Goal: Information Seeking & Learning: Find specific fact

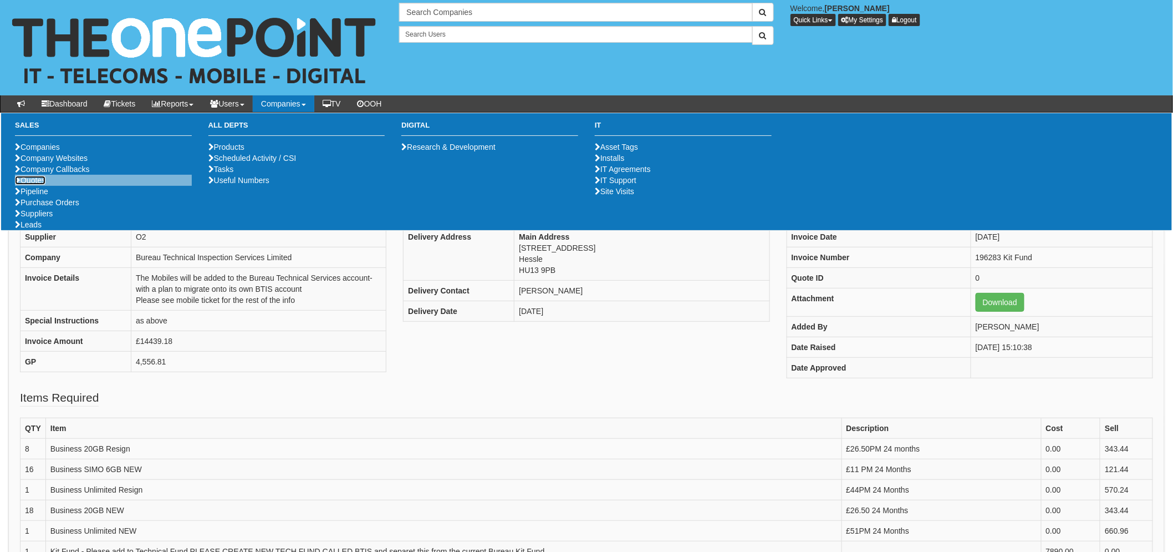
click at [24, 185] on link "Quotes" at bounding box center [30, 180] width 30 height 9
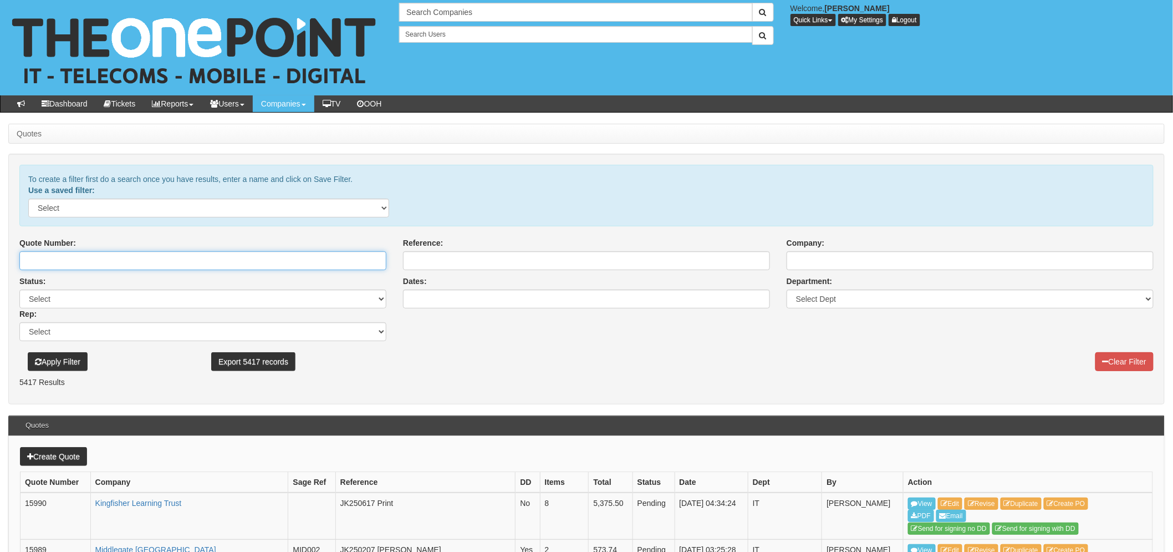
click at [229, 270] on input "Quote Number:" at bounding box center [202, 260] width 367 height 19
paste input "12940"
type input "12940"
click at [76, 352] on div "Apply Filter" at bounding box center [111, 356] width 184 height 30
click at [79, 358] on button "Apply Filter" at bounding box center [58, 361] width 60 height 19
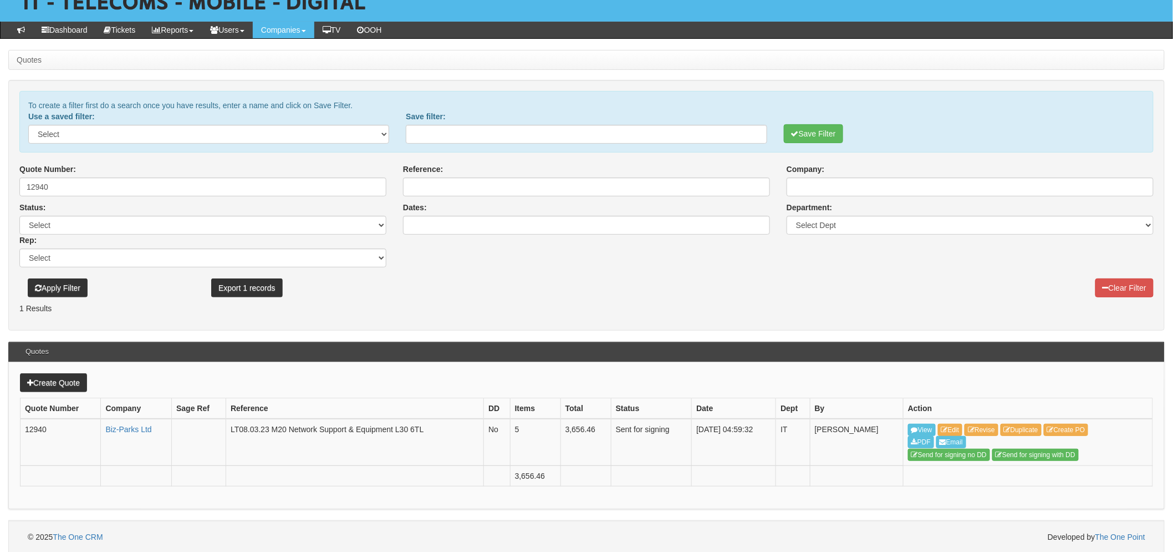
scroll to position [75, 0]
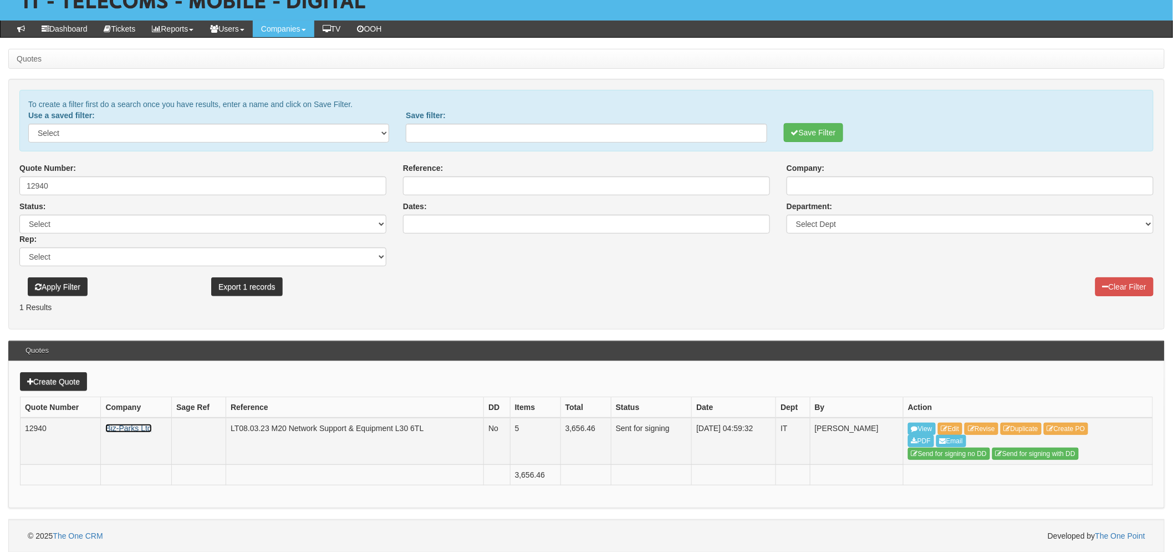
click at [150, 424] on link "Biz-Parks Ltd" at bounding box center [128, 428] width 46 height 9
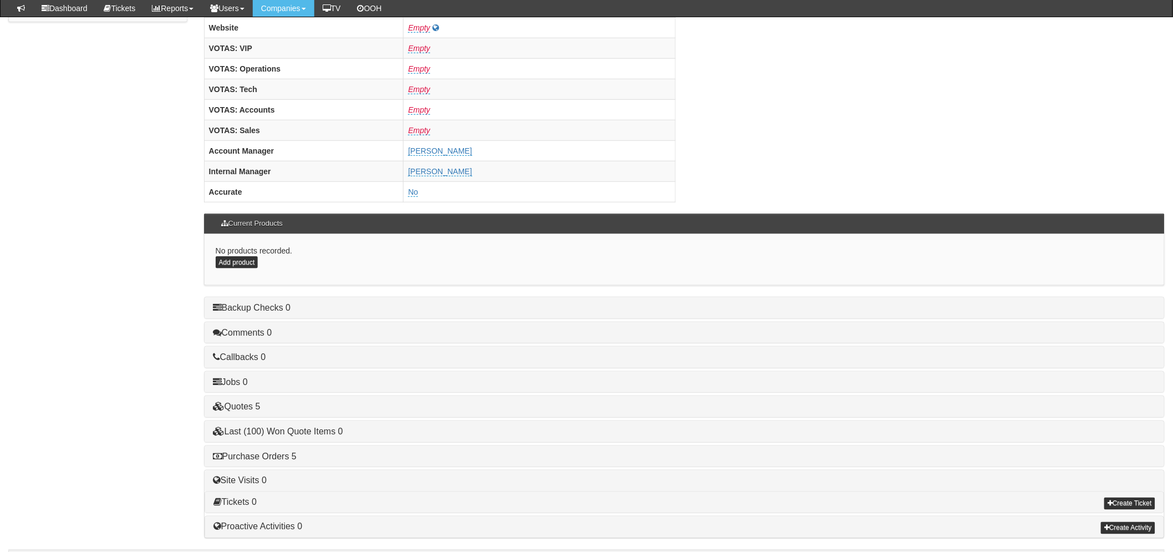
scroll to position [436, 0]
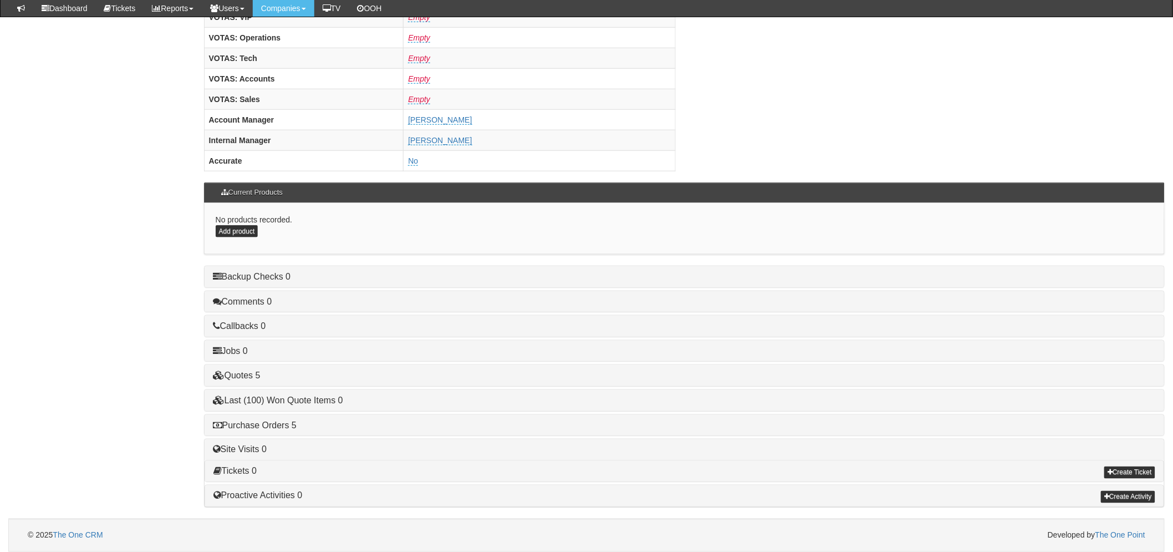
click at [278, 429] on h4 "Purchase Orders 5" at bounding box center [684, 425] width 943 height 10
click at [291, 426] on link "Purchase Orders 5" at bounding box center [255, 424] width 84 height 9
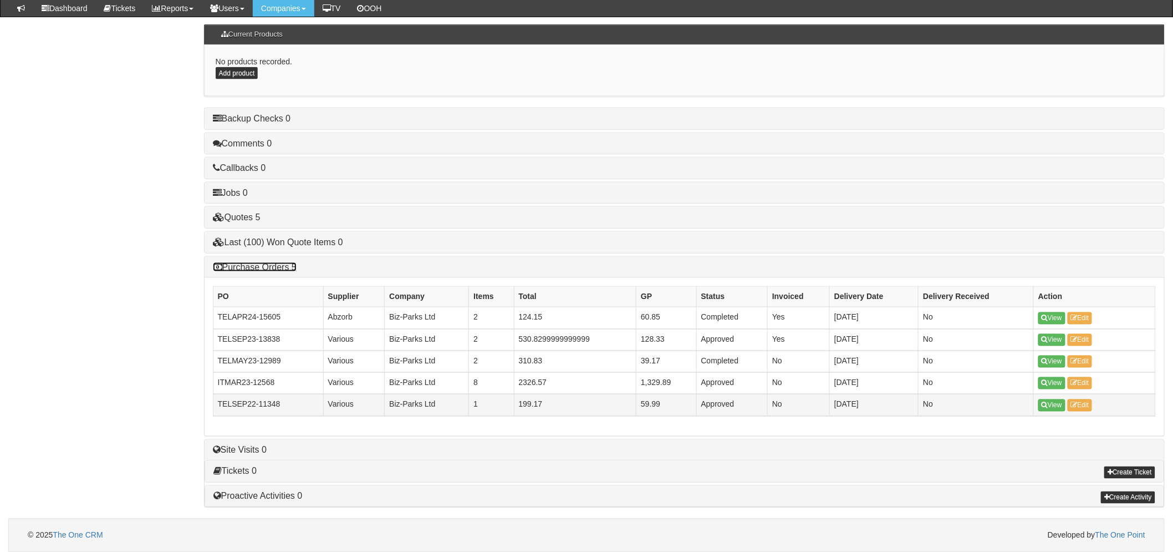
scroll to position [595, 0]
click at [1056, 400] on link "View" at bounding box center [1052, 405] width 27 height 12
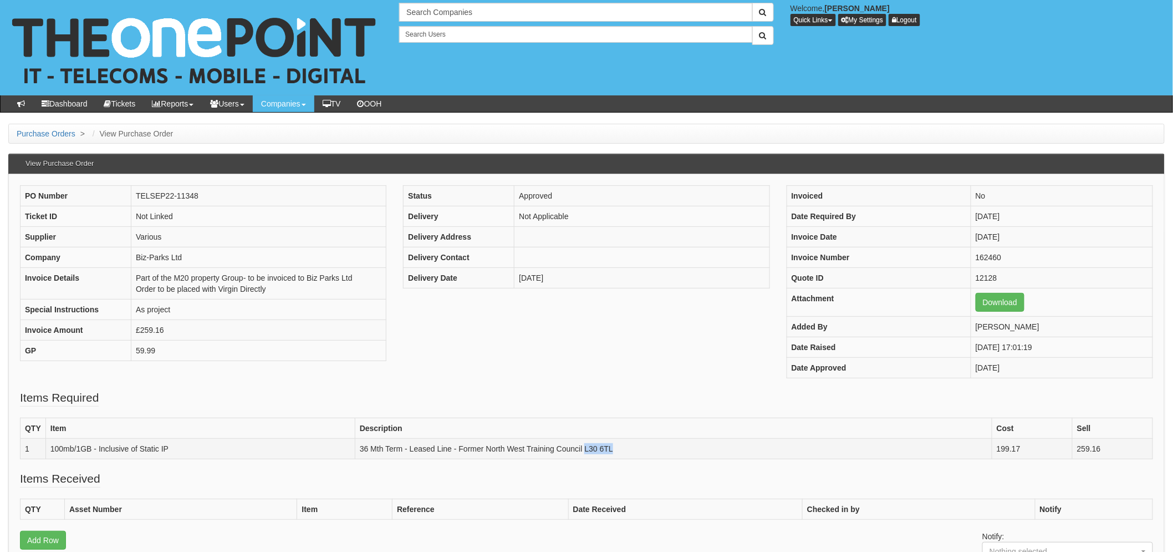
drag, startPoint x: 601, startPoint y: 450, endPoint x: 584, endPoint y: 450, distance: 17.2
click at [584, 450] on td "36 Mth Term - Leased Line - Former North West Training Council L30 6TL" at bounding box center [673, 448] width 637 height 21
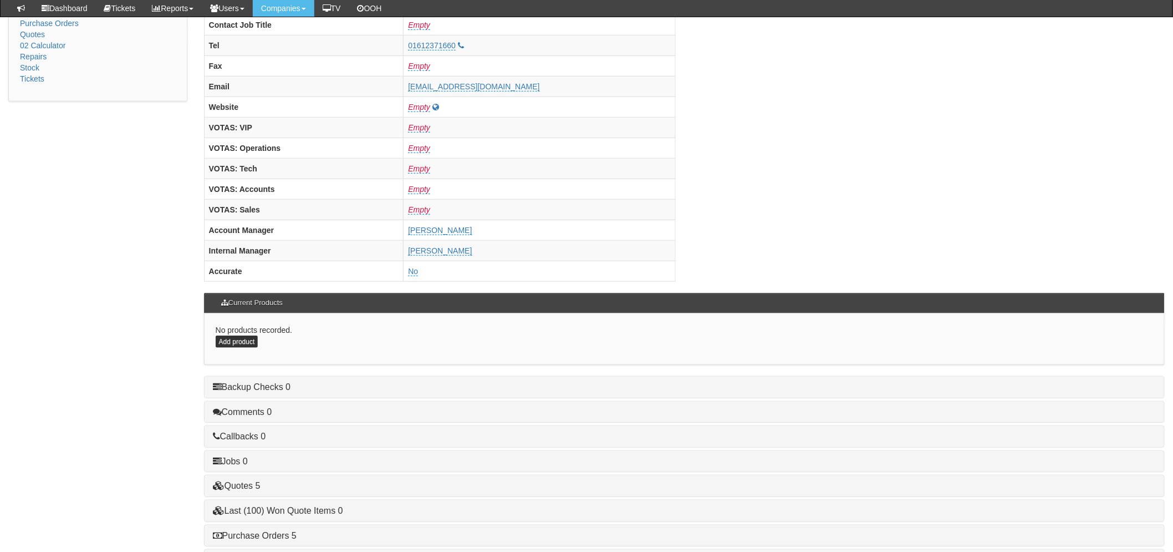
scroll to position [436, 0]
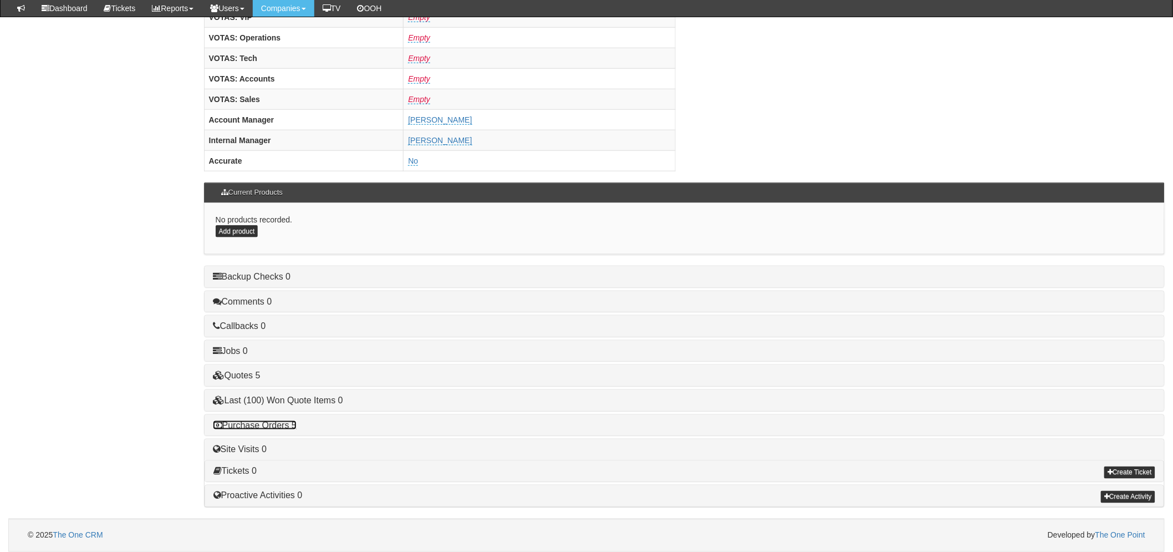
click at [268, 423] on link "Purchase Orders 5" at bounding box center [255, 424] width 84 height 9
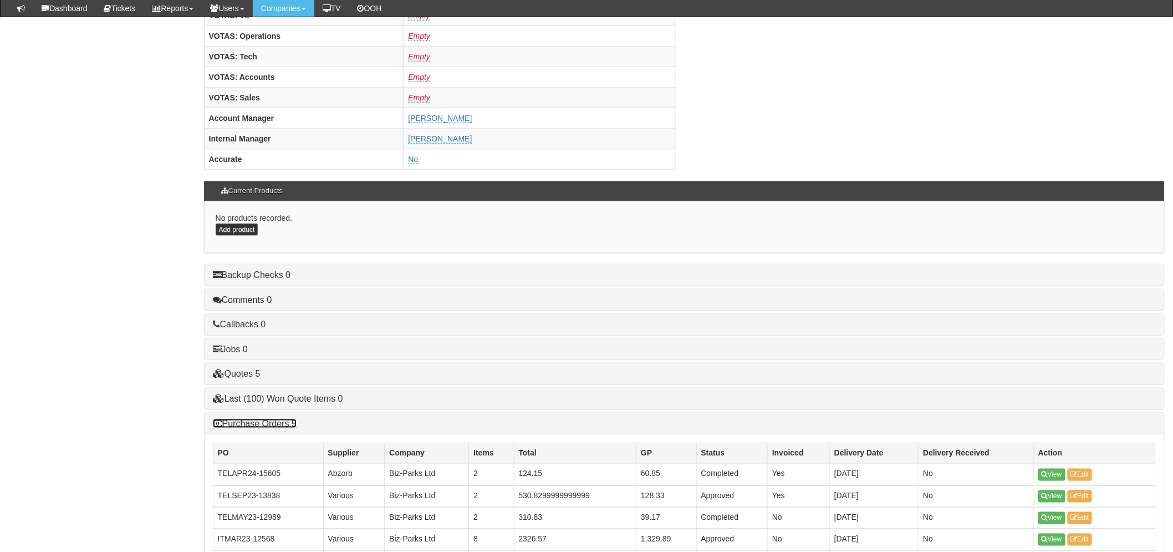
scroll to position [596, 0]
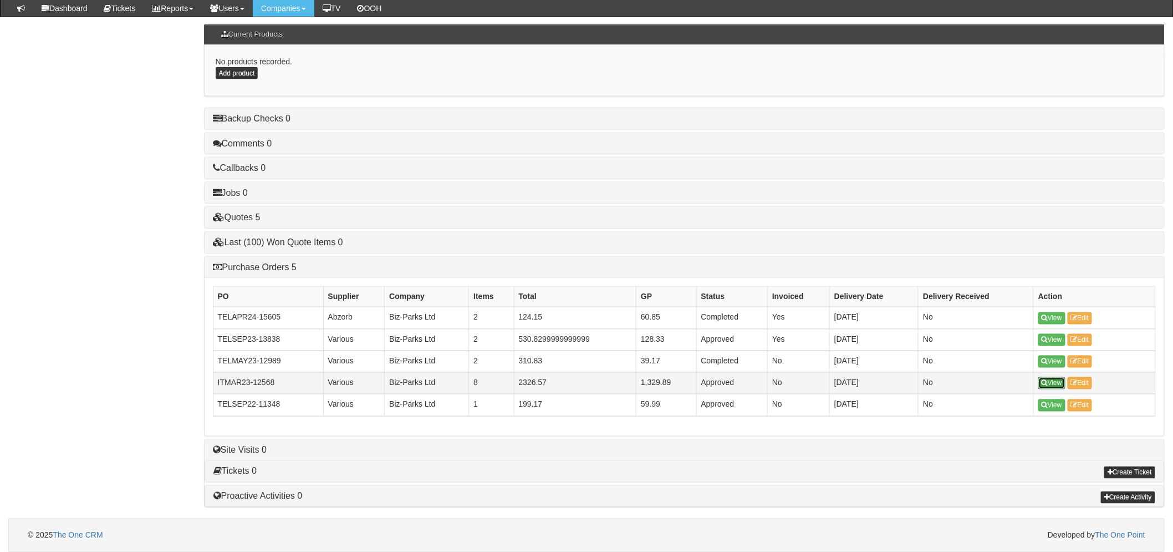
click at [1042, 380] on icon at bounding box center [1045, 383] width 6 height 7
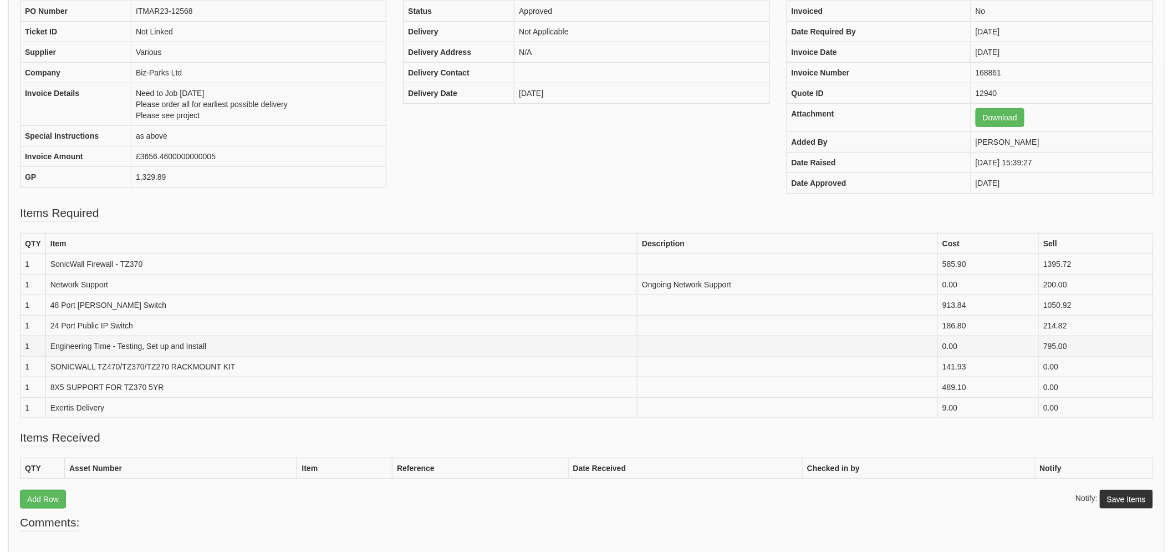
scroll to position [184, 0]
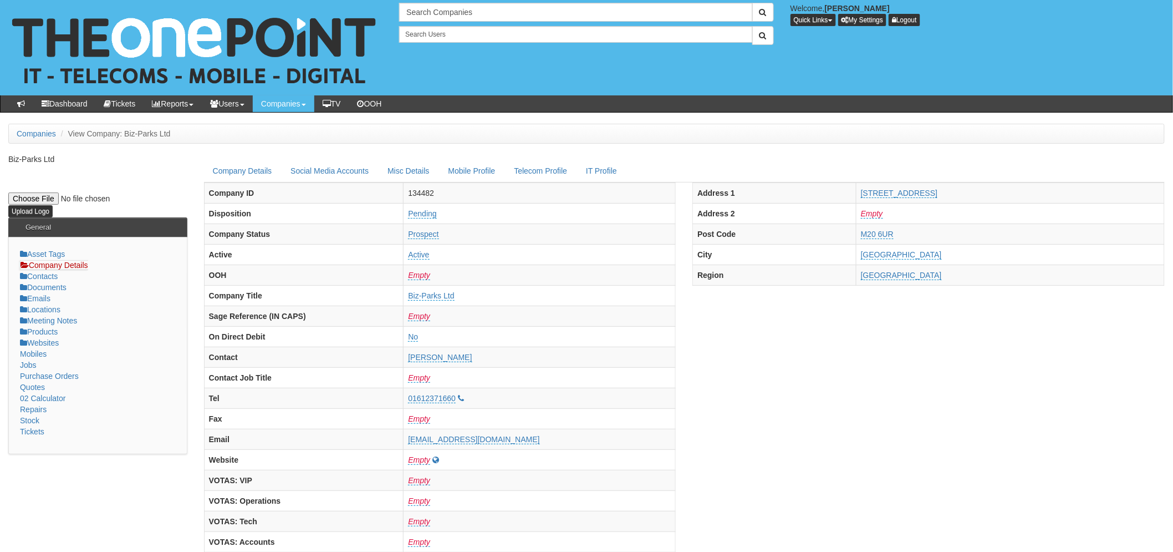
scroll to position [369, 0]
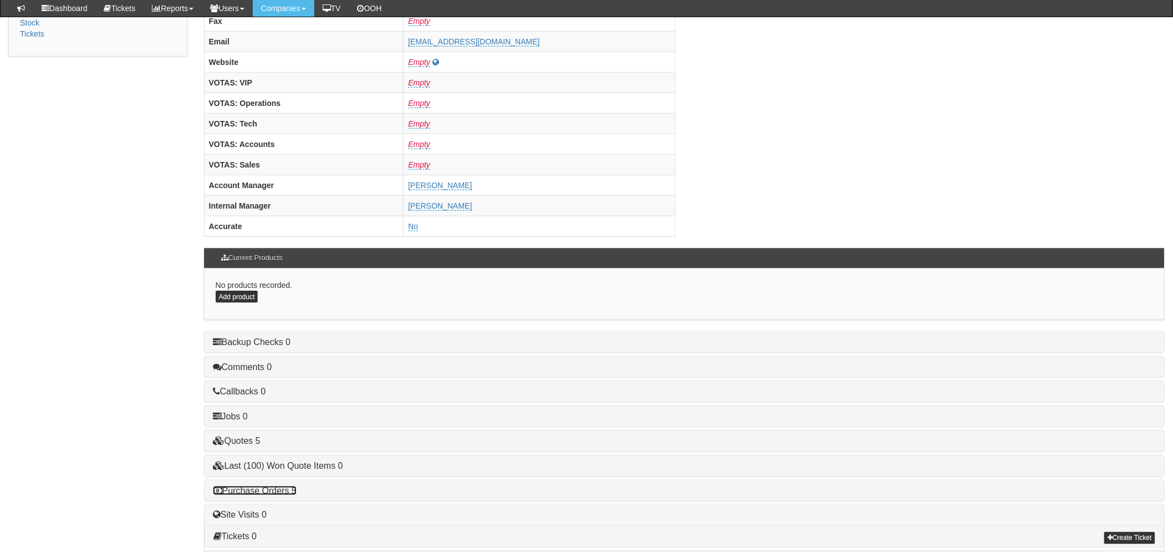
click at [290, 492] on link "Purchase Orders 5" at bounding box center [255, 490] width 84 height 9
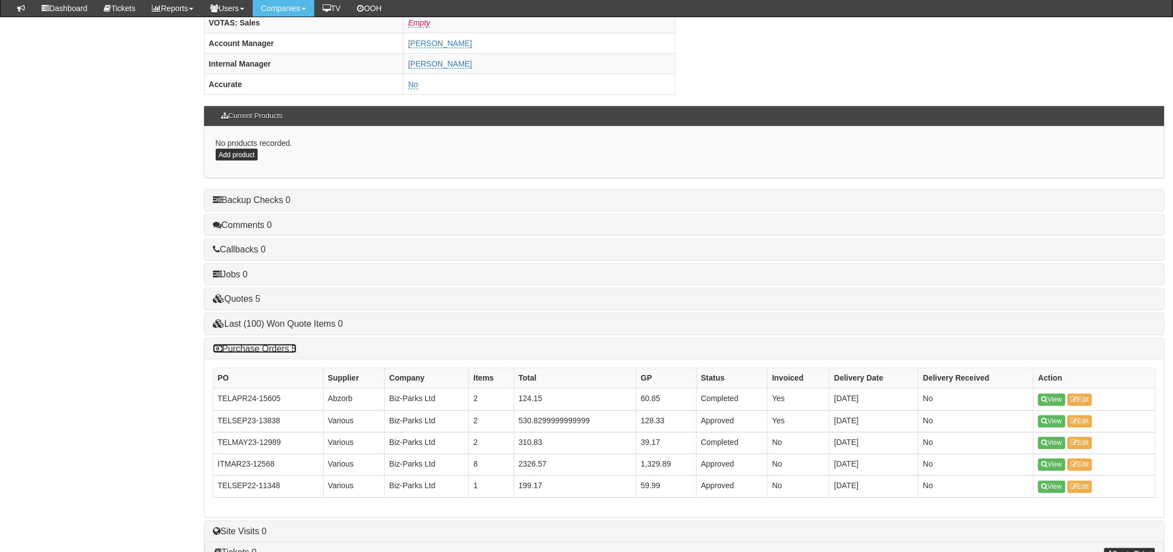
scroll to position [596, 0]
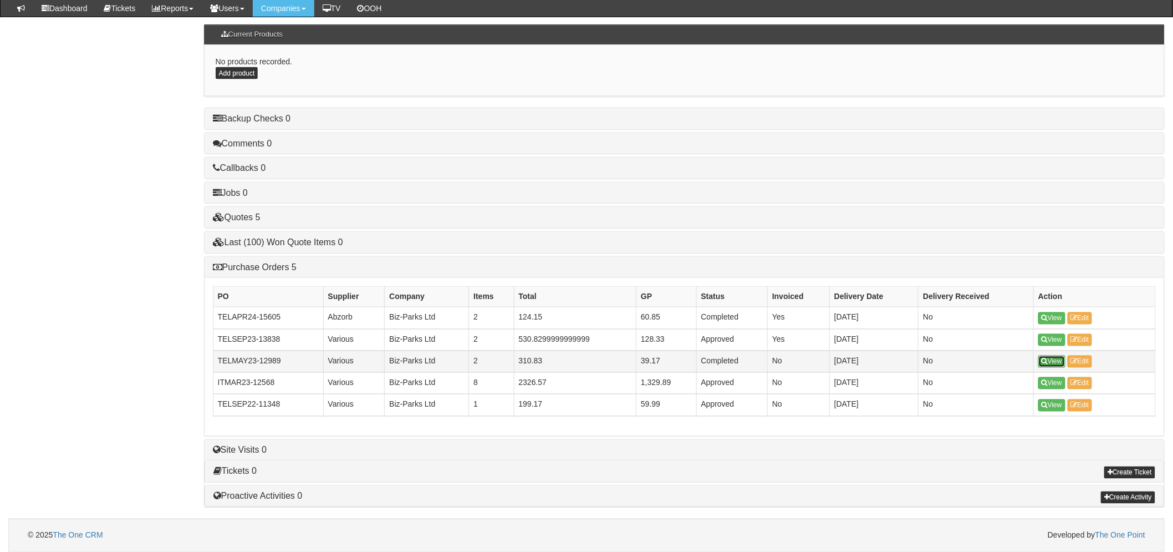
click at [1050, 363] on link "View" at bounding box center [1052, 361] width 27 height 12
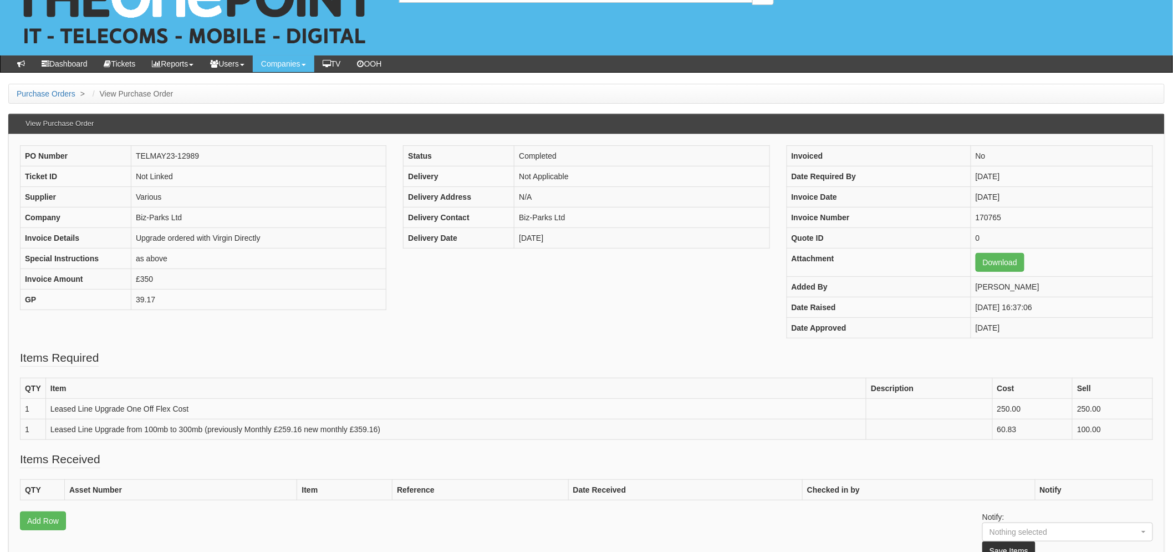
scroll to position [62, 0]
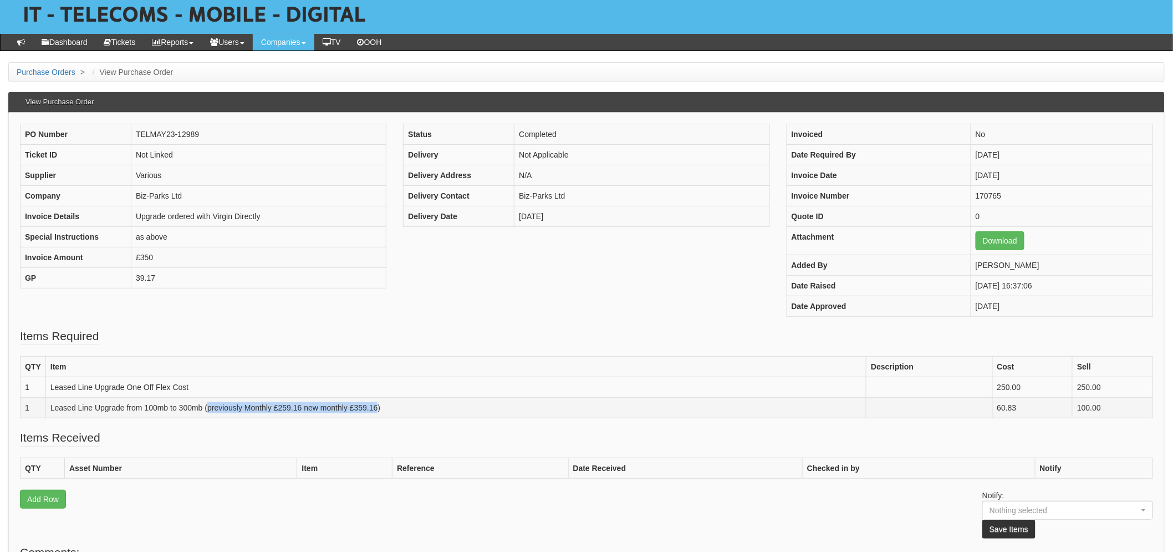
drag, startPoint x: 379, startPoint y: 409, endPoint x: 207, endPoint y: 408, distance: 171.3
click at [207, 408] on td "Leased Line Upgrade from 100mb to 300mb (previously Monthly £259.16 new monthly…" at bounding box center [455, 407] width 821 height 21
copy td "previously Monthly £259.16 new monthly £359.16"
click at [405, 401] on td "Leased Line Upgrade from 100mb to 300mb (previously Monthly £259.16 new monthly…" at bounding box center [455, 407] width 821 height 21
drag, startPoint x: 379, startPoint y: 408, endPoint x: 350, endPoint y: 410, distance: 28.4
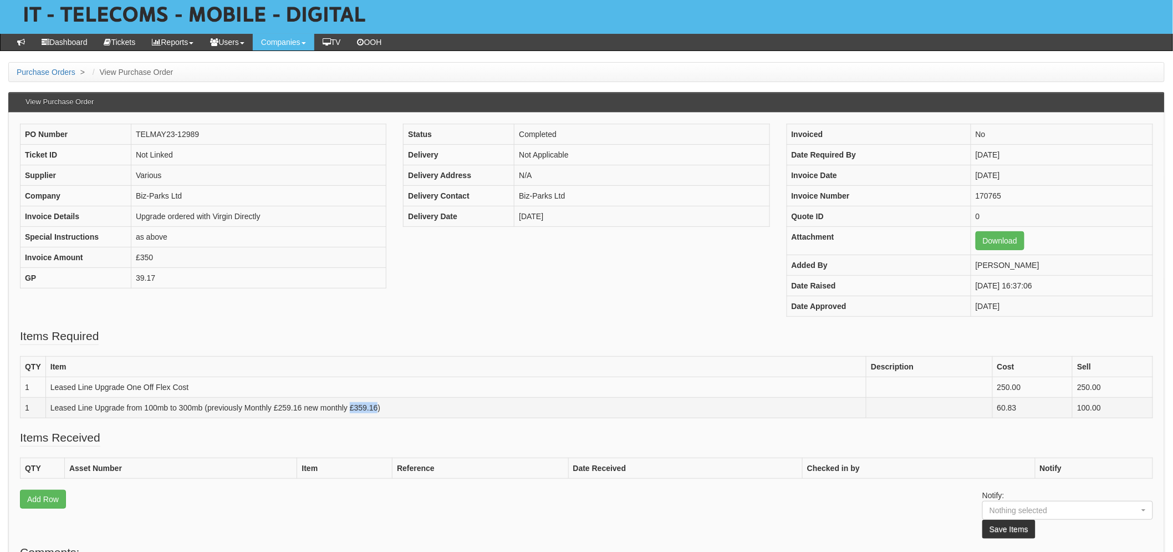
click at [350, 410] on td "Leased Line Upgrade from 100mb to 300mb (previously Monthly £259.16 new monthly…" at bounding box center [455, 407] width 821 height 21
copy td "£359.16"
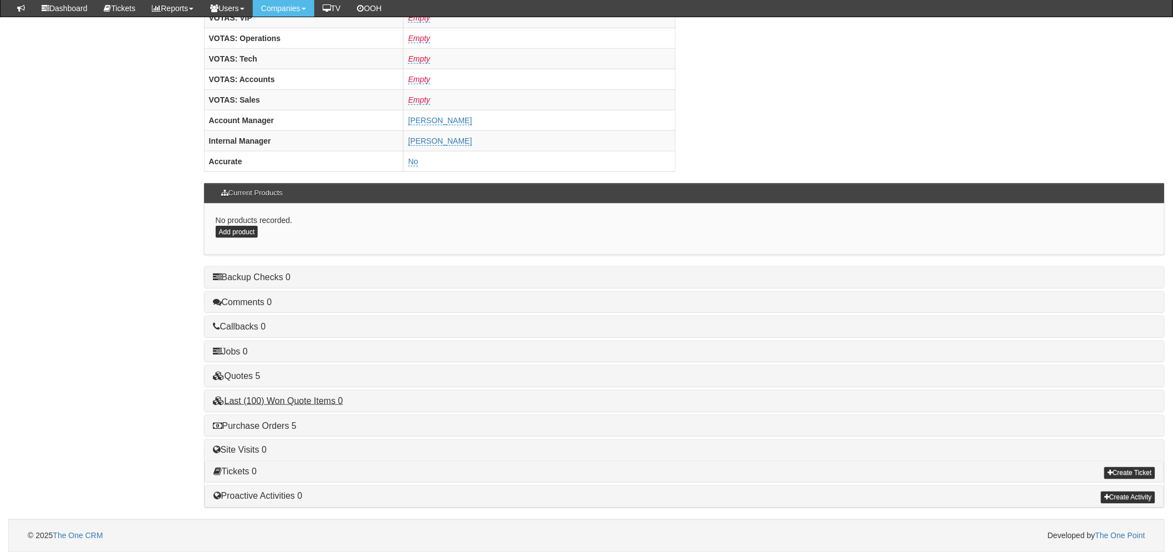
scroll to position [436, 0]
click at [294, 419] on div "Purchase Orders 5" at bounding box center [685, 425] width 960 height 21
click at [292, 423] on link "Purchase Orders 5" at bounding box center [255, 424] width 84 height 9
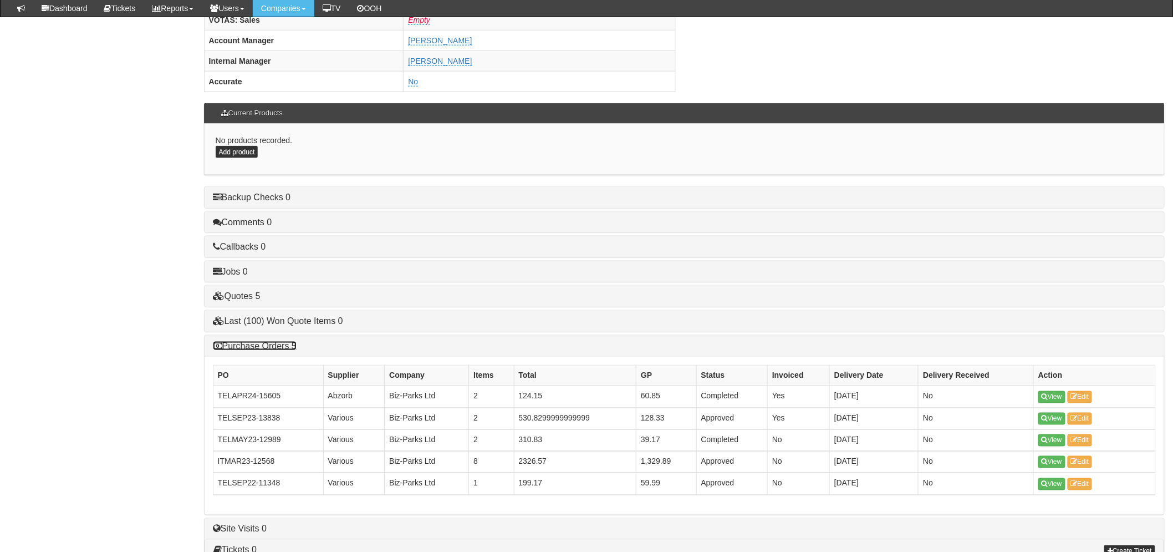
scroll to position [560, 0]
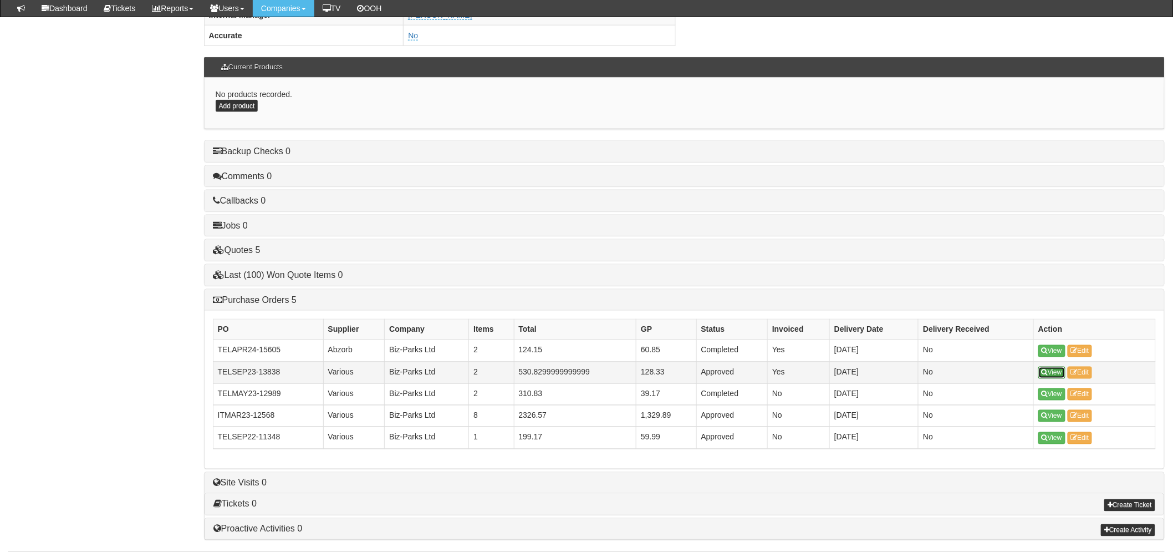
click at [1048, 375] on icon at bounding box center [1045, 372] width 6 height 7
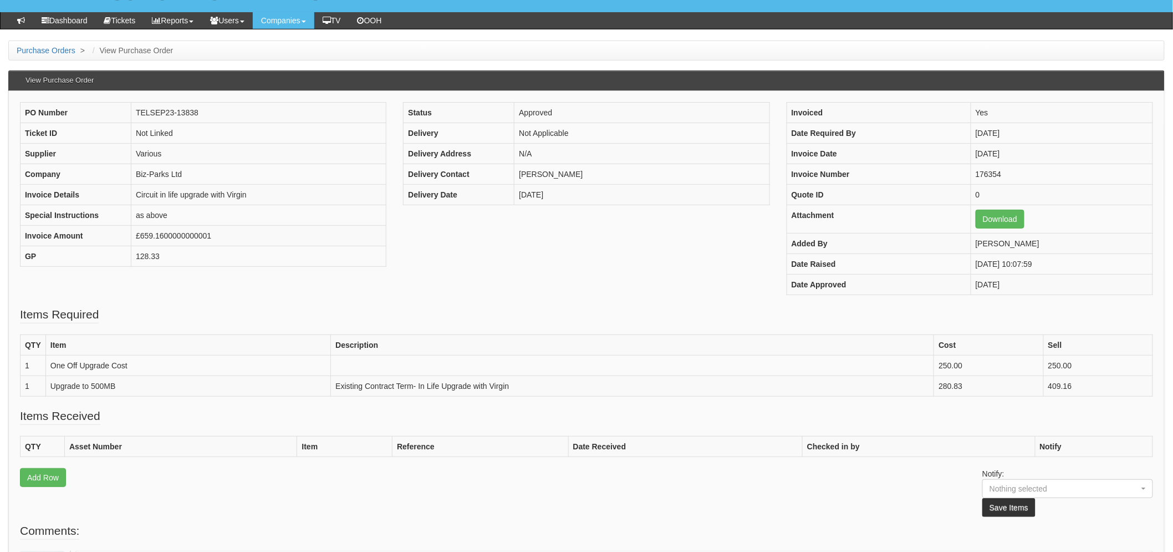
scroll to position [62, 0]
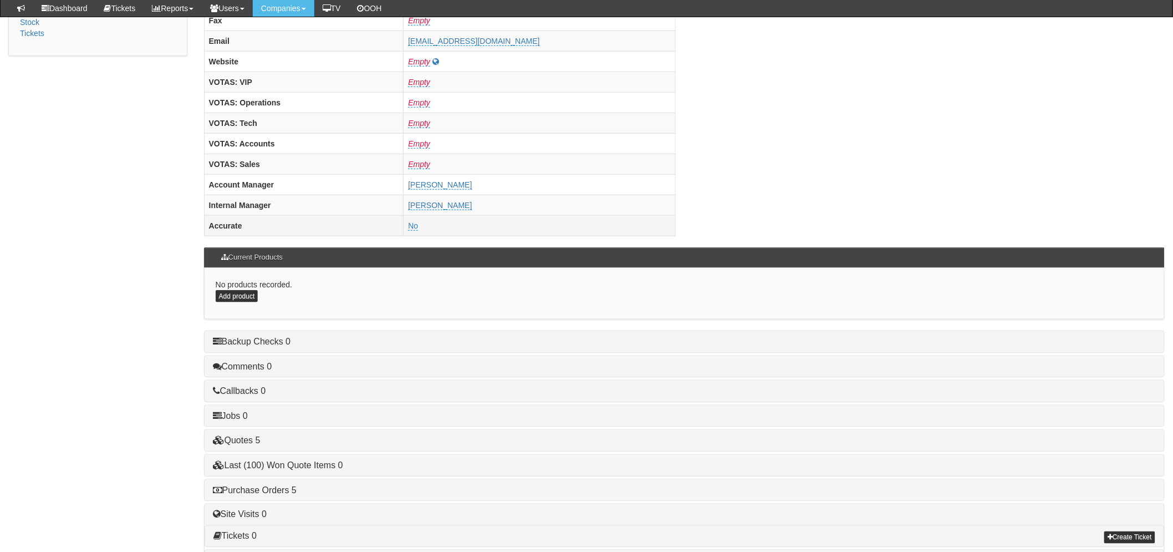
scroll to position [436, 0]
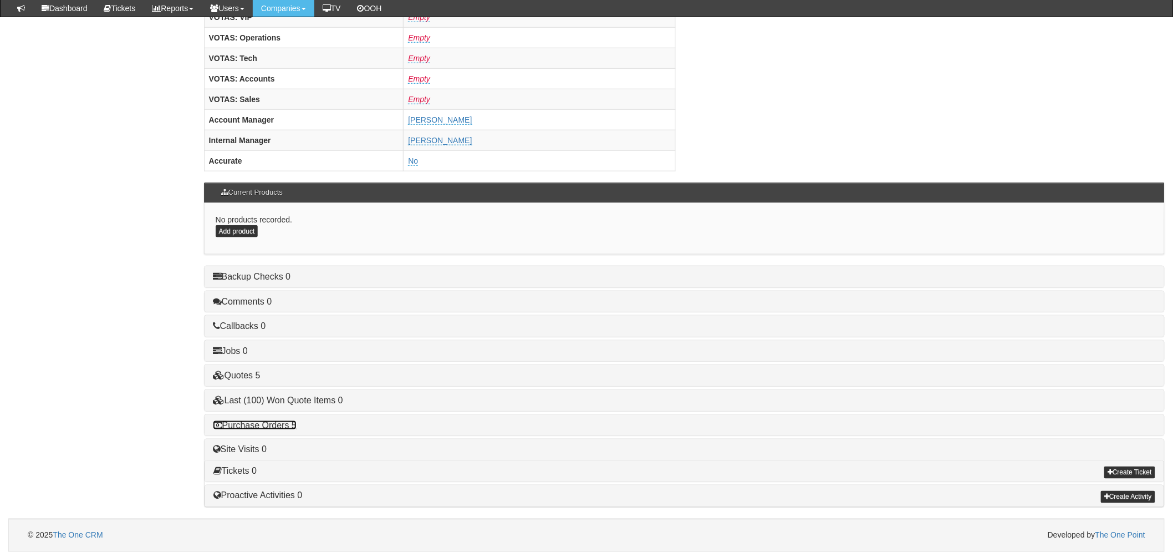
click at [286, 420] on link "Purchase Orders 5" at bounding box center [255, 424] width 84 height 9
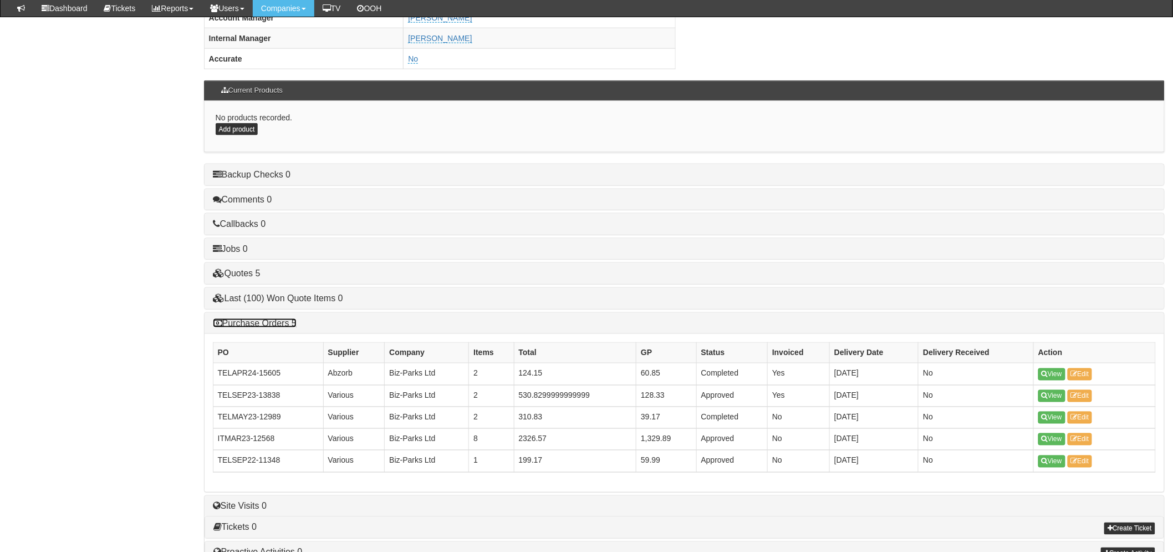
scroll to position [596, 0]
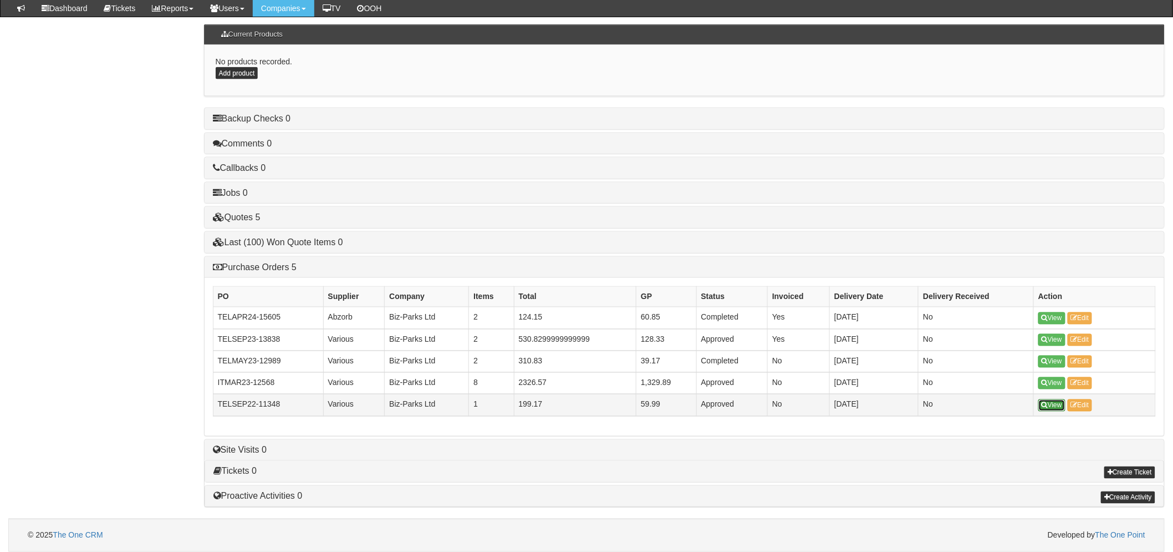
click at [1054, 403] on link "View" at bounding box center [1052, 405] width 27 height 12
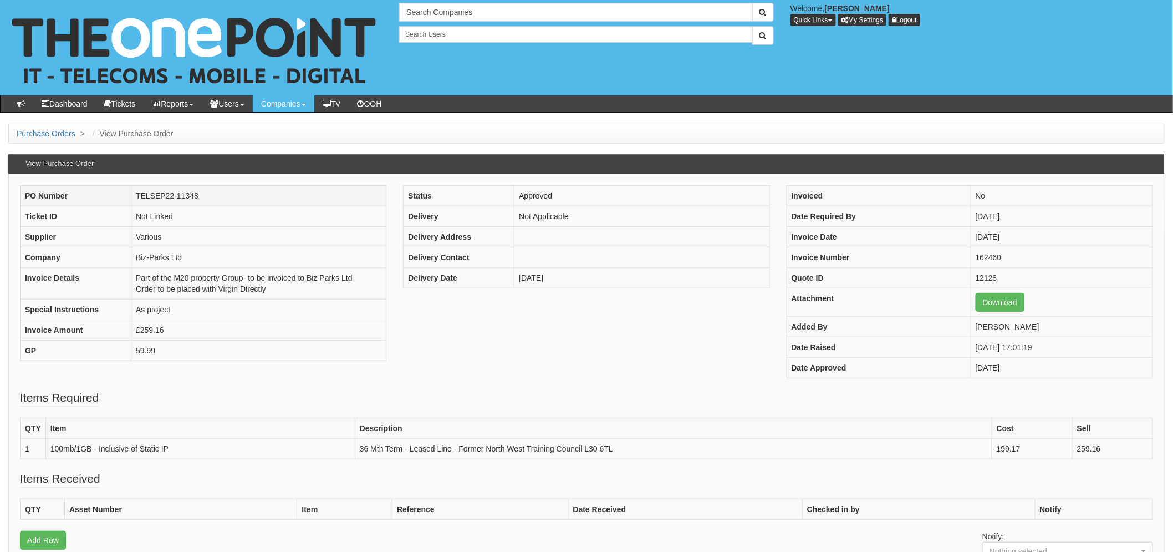
drag, startPoint x: 214, startPoint y: 197, endPoint x: 135, endPoint y: 197, distance: 79.3
click at [135, 197] on td "TELSEP22-11348" at bounding box center [258, 195] width 255 height 21
copy td "TELSEP22-11348"
